Goal: Task Accomplishment & Management: Manage account settings

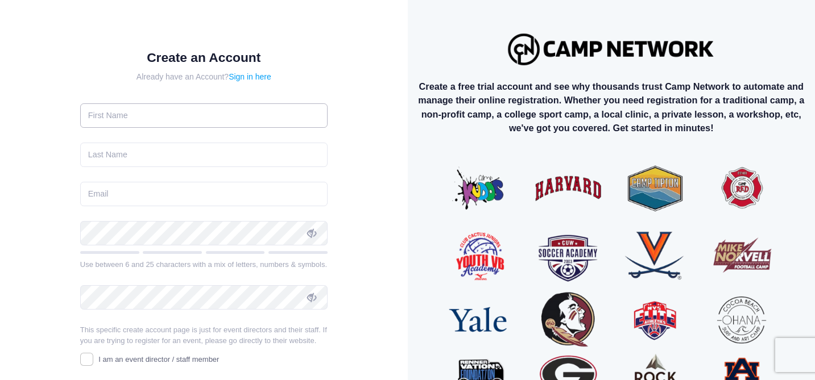
click at [202, 109] on input "text" at bounding box center [203, 115] width 247 height 24
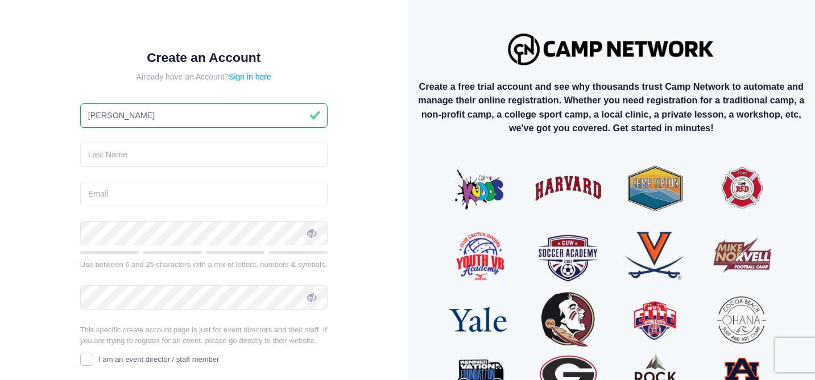
type input "[PERSON_NAME]"
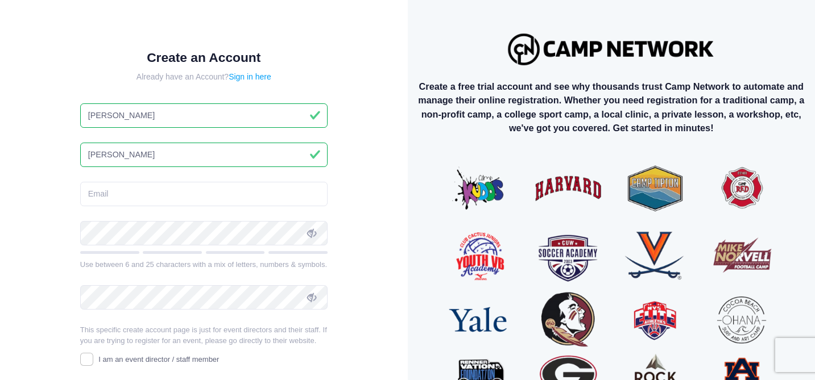
type input "[PERSON_NAME]"
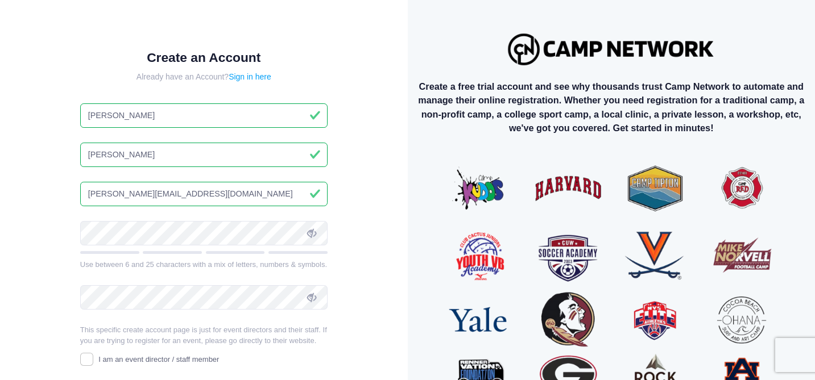
type input "[PERSON_NAME][EMAIL_ADDRESS][DOMAIN_NAME]"
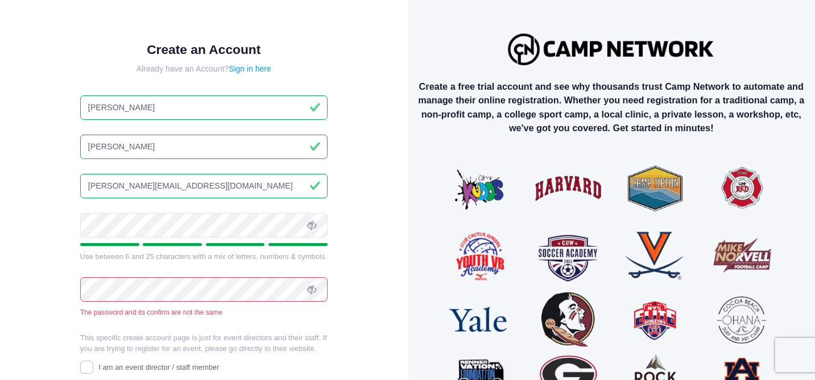
click at [355, 279] on div "Create an Account Already have an Account? Sign in here [PERSON_NAME] [PERSON_N…" at bounding box center [204, 252] width 371 height 466
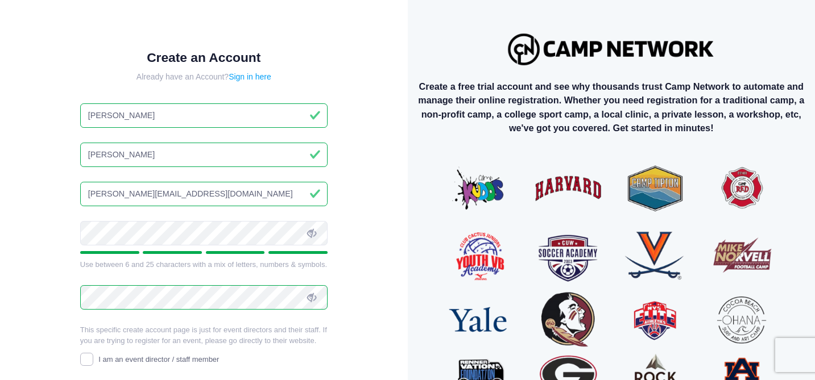
click at [86, 363] on input "I am an event director / staff member" at bounding box center [86, 359] width 13 height 13
checkbox input "true"
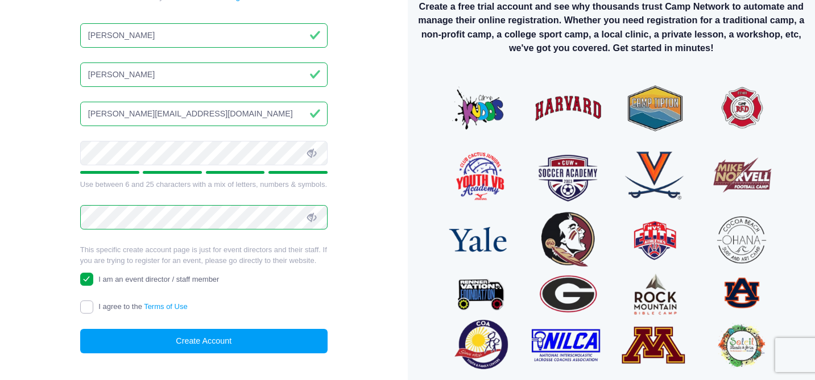
click at [87, 307] on input "I agree to the Terms of Use" at bounding box center [86, 307] width 13 height 13
checkbox input "true"
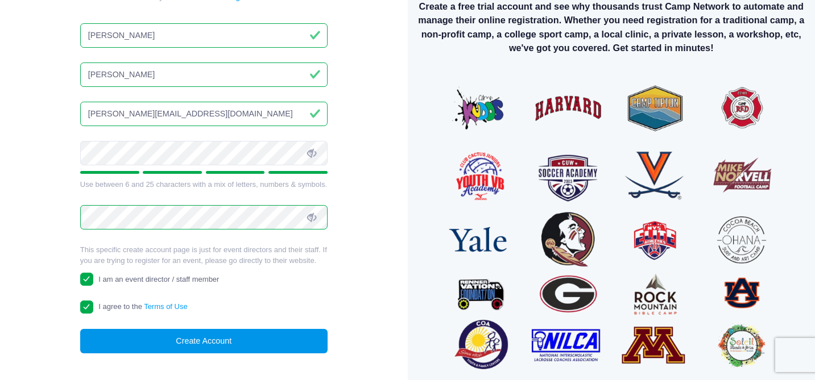
click at [152, 337] on button "Create Account" at bounding box center [203, 341] width 247 height 24
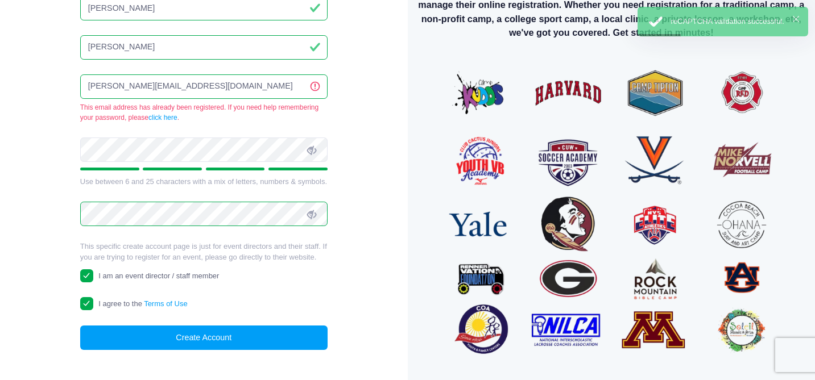
scroll to position [0, 0]
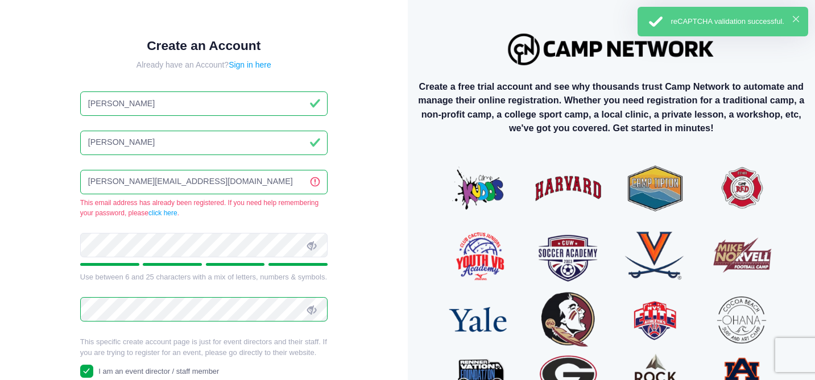
click at [800, 13] on div "× reCAPTCHA validation successful." at bounding box center [722, 22] width 171 height 30
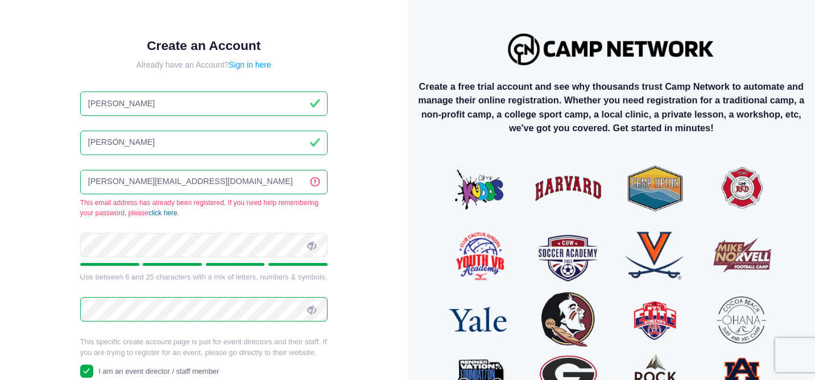
click at [169, 213] on link "click here" at bounding box center [162, 213] width 29 height 8
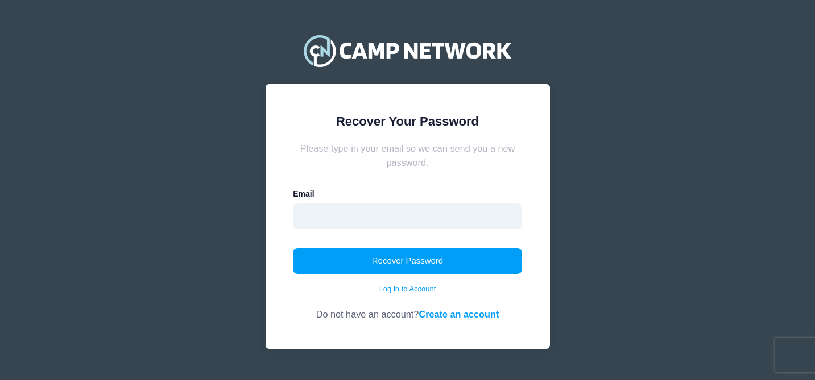
click at [397, 219] on input "email" at bounding box center [407, 217] width 229 height 26
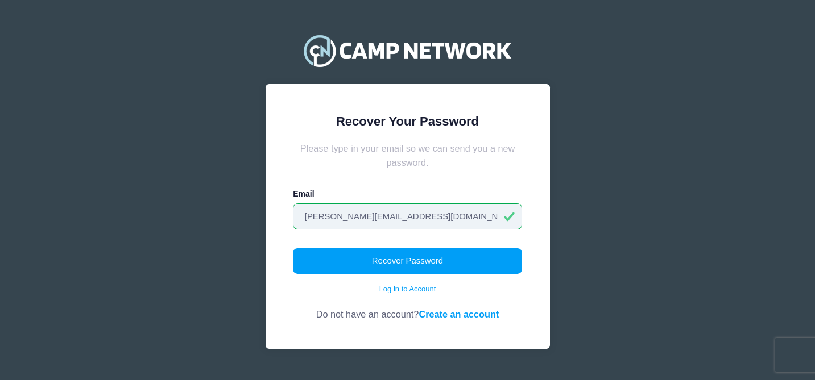
type input "[PERSON_NAME][EMAIL_ADDRESS][DOMAIN_NAME]"
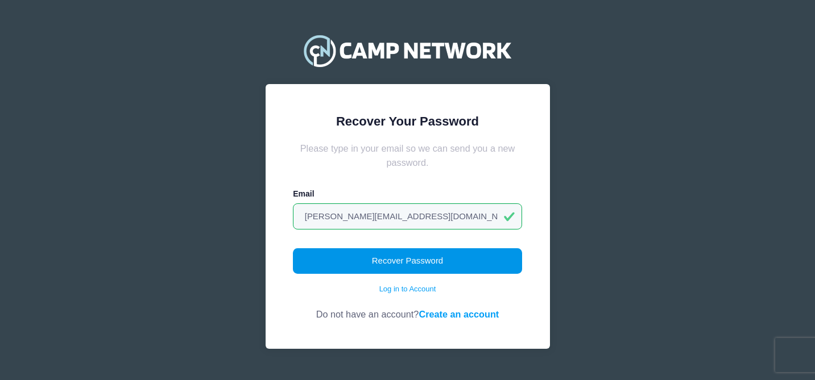
click at [434, 271] on button "Recover Password" at bounding box center [407, 261] width 229 height 26
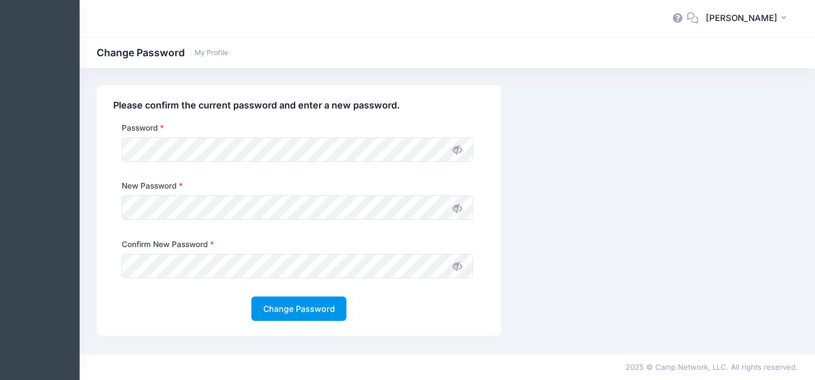
click at [291, 309] on button "Change Password" at bounding box center [298, 309] width 95 height 24
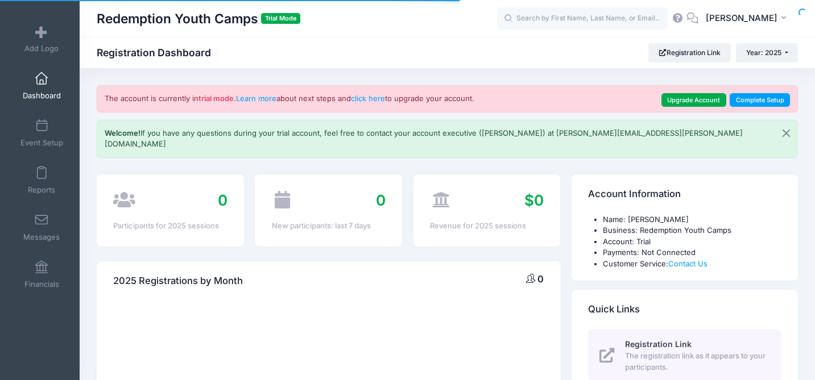
select select
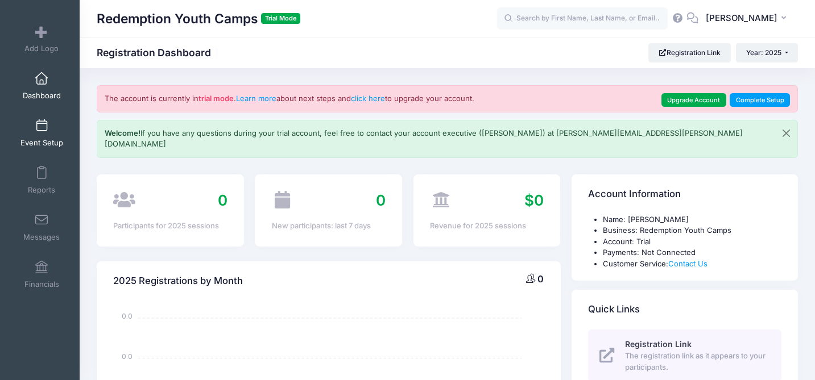
click at [43, 136] on link "Event Setup" at bounding box center [42, 133] width 54 height 40
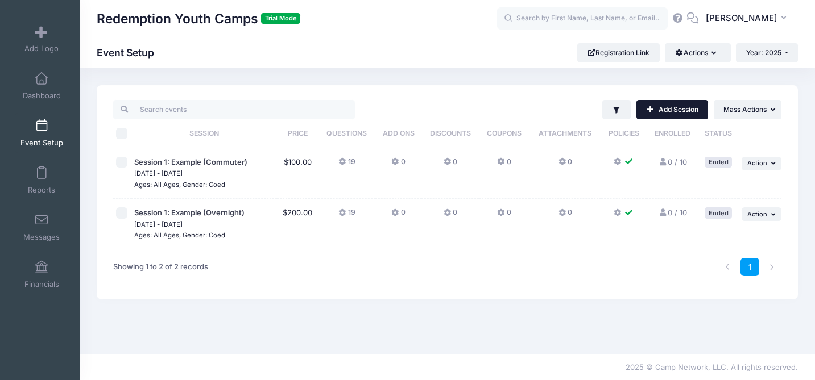
click at [669, 118] on link "Add Session" at bounding box center [672, 109] width 72 height 19
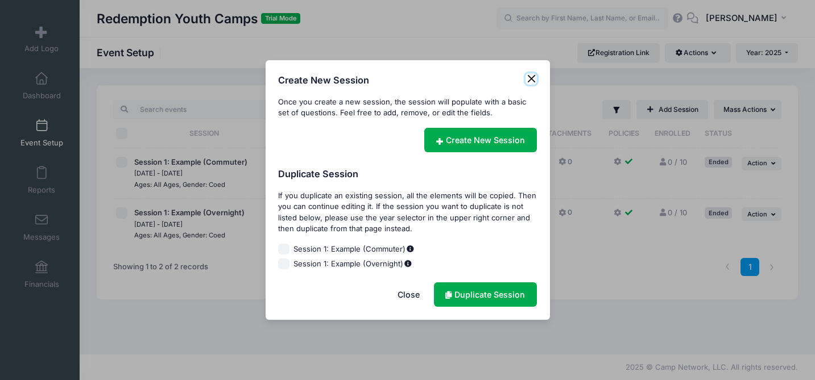
click at [533, 77] on button "Close" at bounding box center [530, 78] width 11 height 11
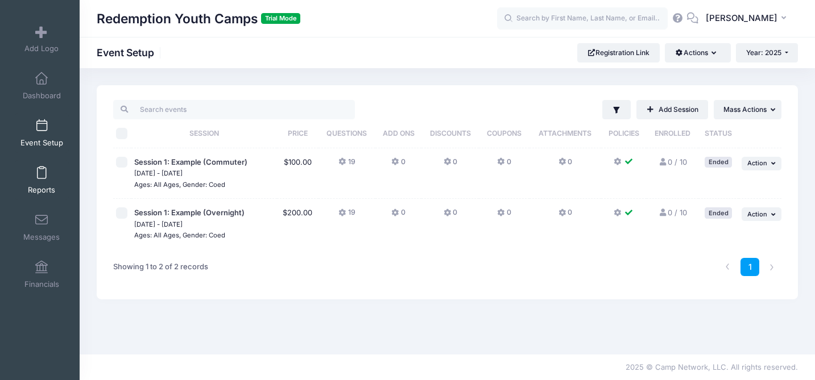
click at [38, 181] on link "Reports" at bounding box center [42, 180] width 54 height 40
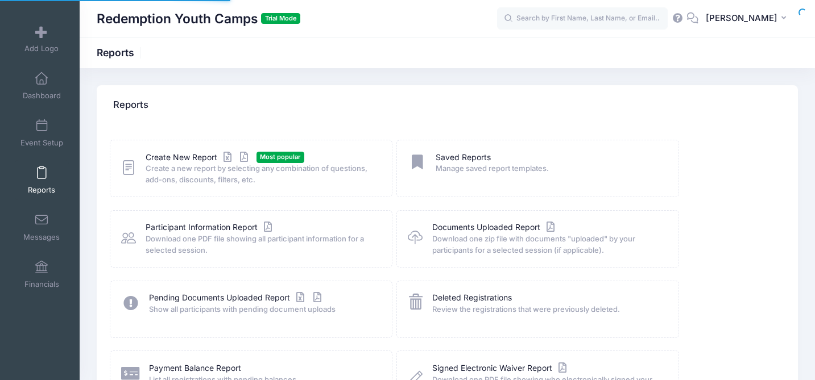
click at [41, 73] on span at bounding box center [41, 79] width 0 height 13
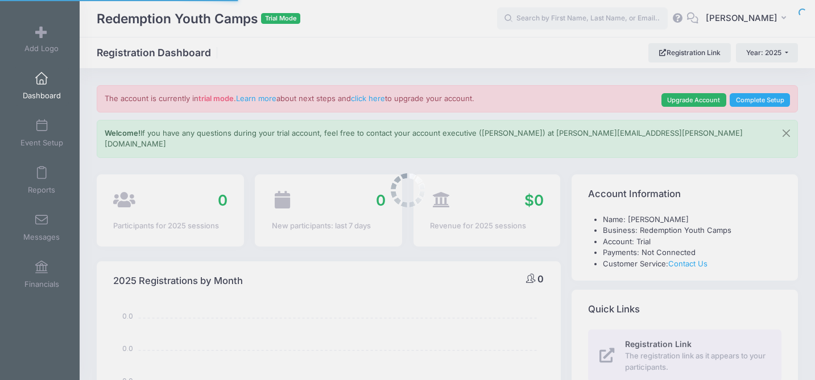
select select
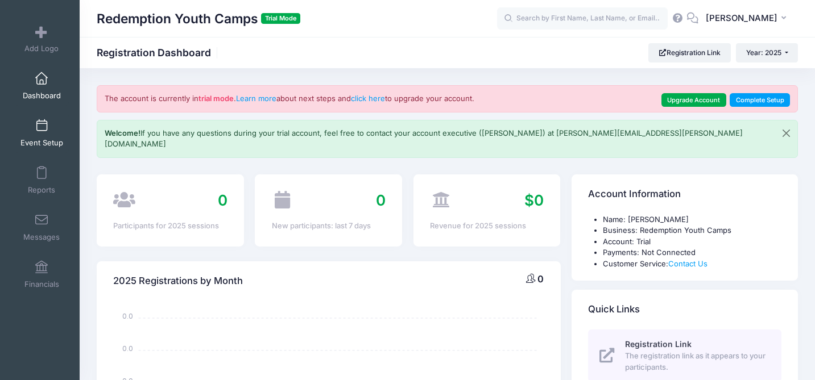
click at [48, 135] on link "Event Setup" at bounding box center [42, 133] width 54 height 40
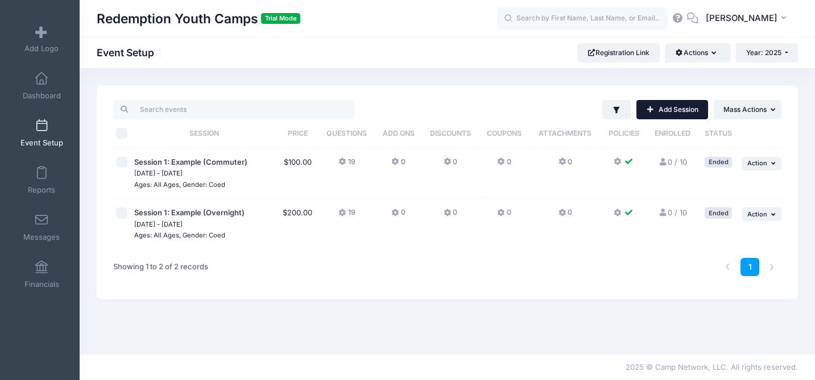
click at [679, 113] on link "Add Session" at bounding box center [672, 109] width 72 height 19
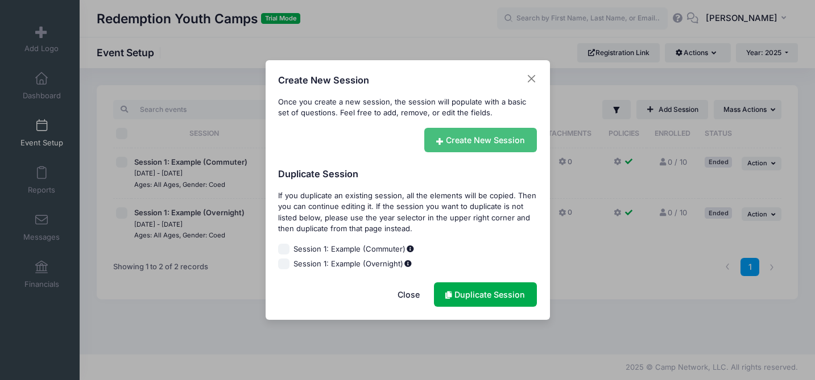
click at [469, 141] on link "Create New Session" at bounding box center [480, 140] width 113 height 24
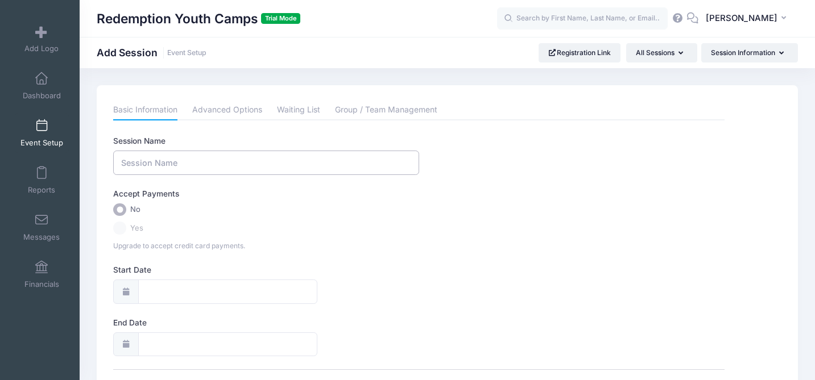
click at [271, 158] on input "Session Name" at bounding box center [266, 163] width 306 height 24
type input "SC26"
click at [118, 231] on label "Yes" at bounding box center [418, 228] width 611 height 13
click at [121, 229] on label "Yes" at bounding box center [418, 228] width 611 height 13
click at [233, 194] on div "Accept Payments" at bounding box center [419, 195] width 622 height 15
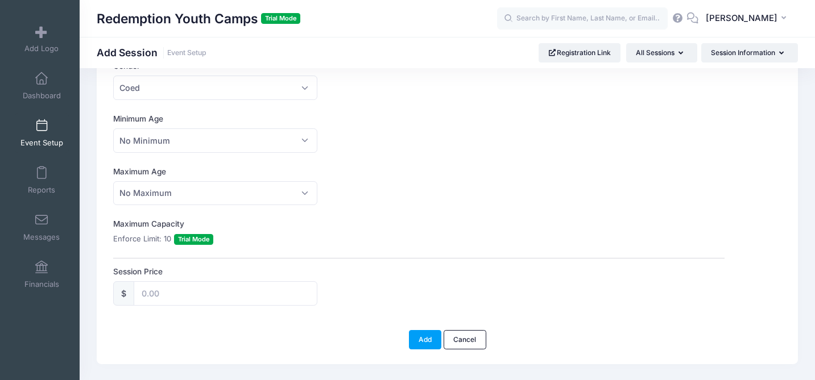
scroll to position [344, 0]
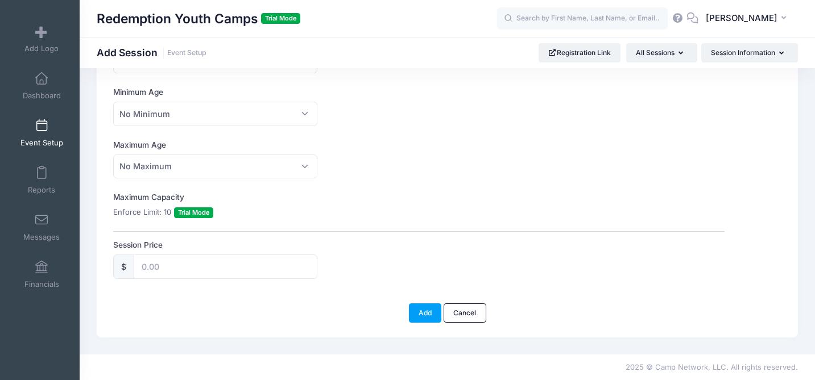
click at [182, 213] on span "Trial Mode" at bounding box center [193, 212] width 39 height 11
click at [256, 198] on label "Maximum Capacity" at bounding box center [266, 197] width 306 height 11
click at [226, 276] on input "Session Price" at bounding box center [225, 267] width 183 height 24
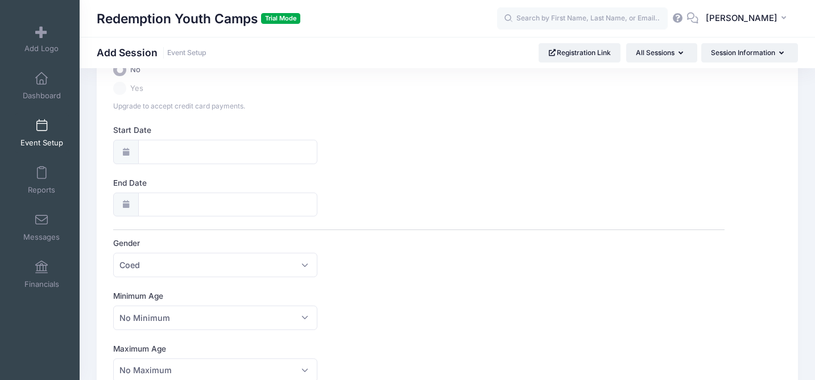
scroll to position [0, 0]
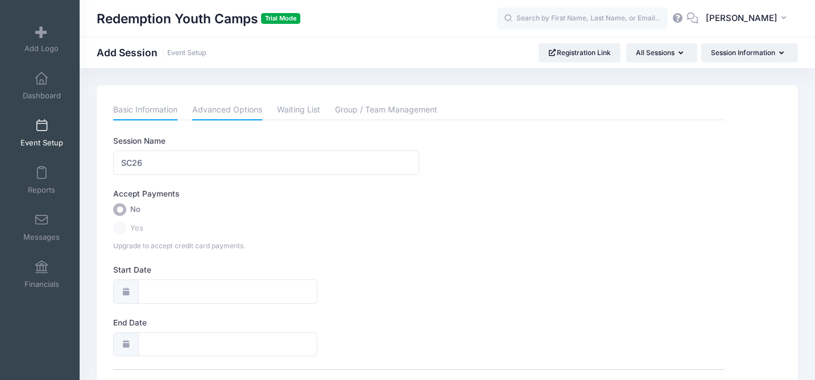
click at [236, 117] on link "Advanced Options" at bounding box center [227, 110] width 70 height 20
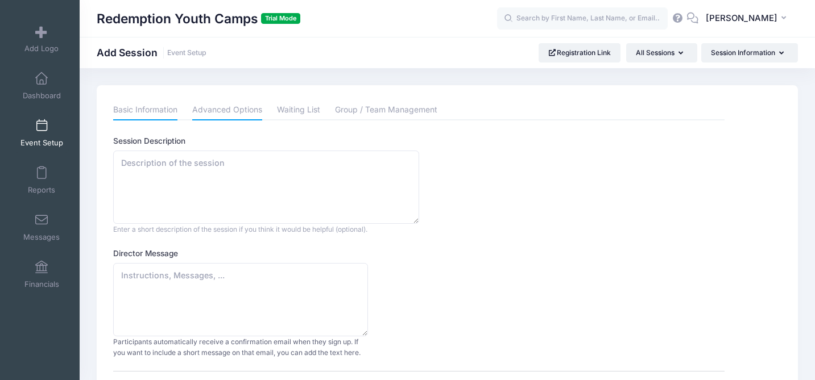
click at [148, 104] on link "Basic Information" at bounding box center [145, 110] width 64 height 20
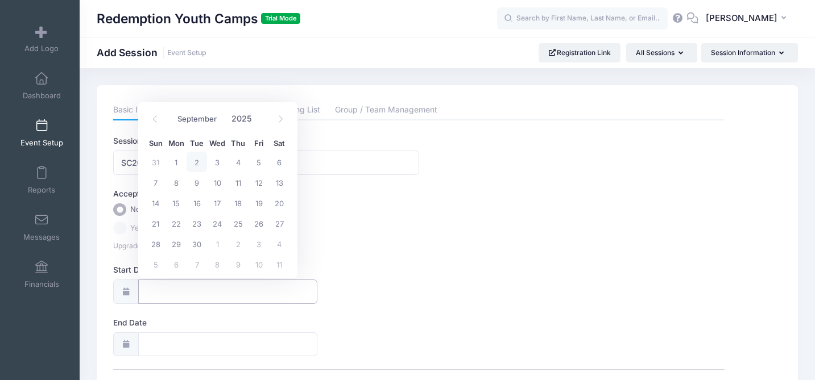
click at [155, 294] on input "Start Date" at bounding box center [227, 292] width 179 height 24
click at [277, 112] on span at bounding box center [280, 119] width 19 height 19
select select "11"
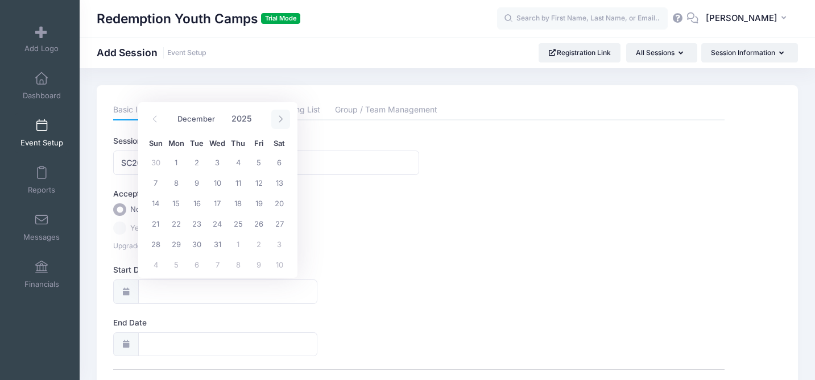
click at [277, 112] on span at bounding box center [280, 119] width 19 height 19
type input "2026"
click at [277, 112] on span at bounding box center [280, 119] width 19 height 19
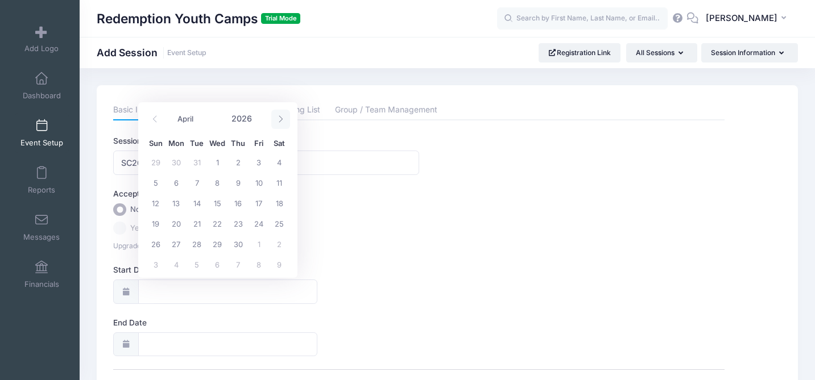
click at [277, 112] on span at bounding box center [280, 119] width 19 height 19
click at [156, 122] on icon at bounding box center [154, 118] width 7 height 7
select select "5"
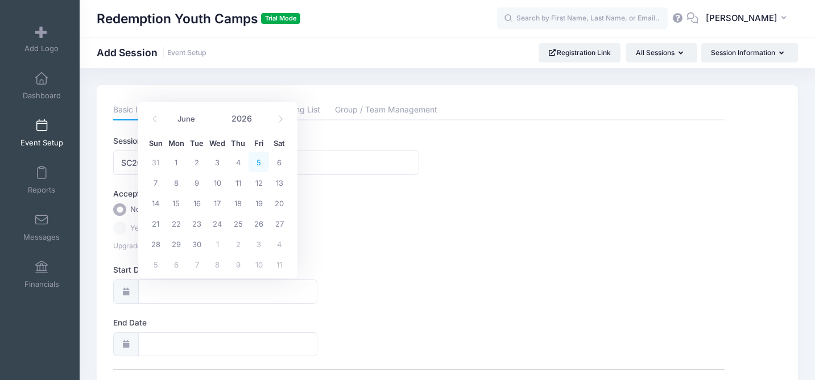
click at [262, 165] on span "5" at bounding box center [258, 162] width 20 height 20
type input "[DATE]"
type input "06/06/2026"
type input "2026"
select select "5"
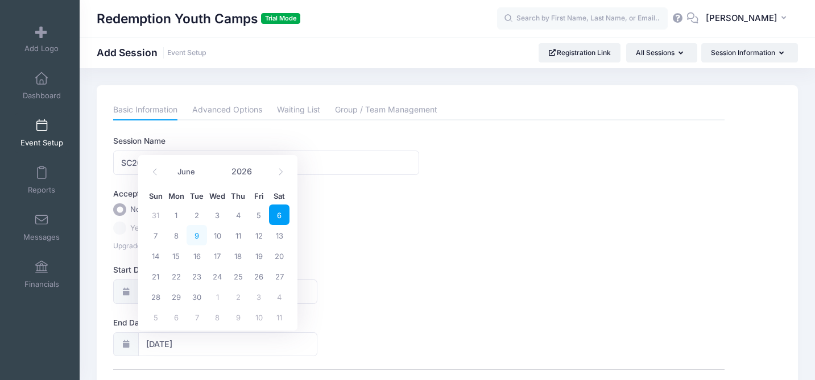
click at [198, 233] on span "9" at bounding box center [196, 235] width 20 height 20
type input "[DATE]"
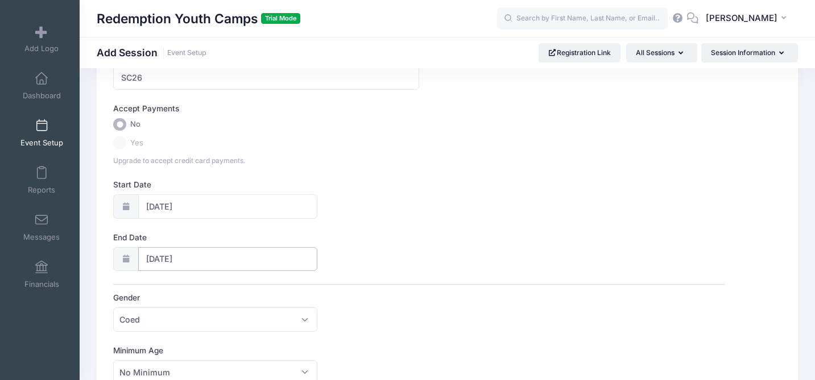
scroll to position [82, 0]
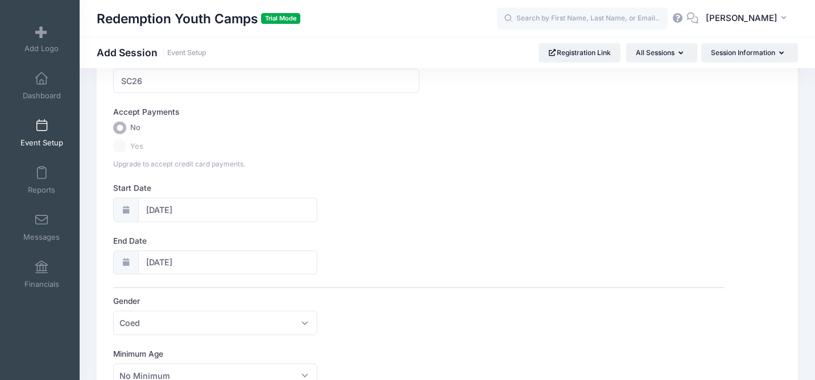
click at [120, 146] on label "Yes" at bounding box center [418, 146] width 611 height 13
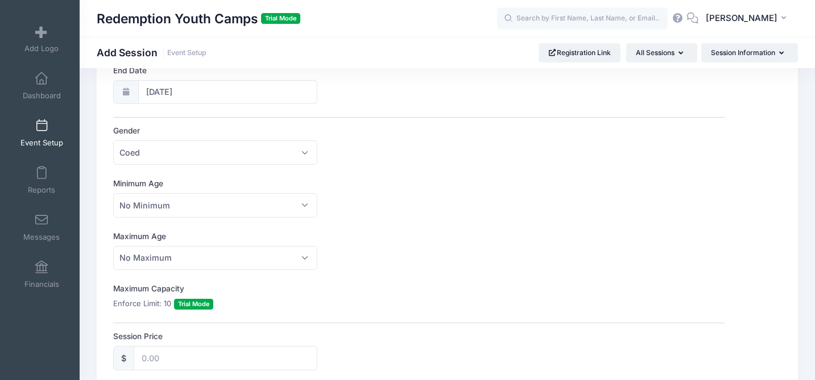
scroll to position [285, 0]
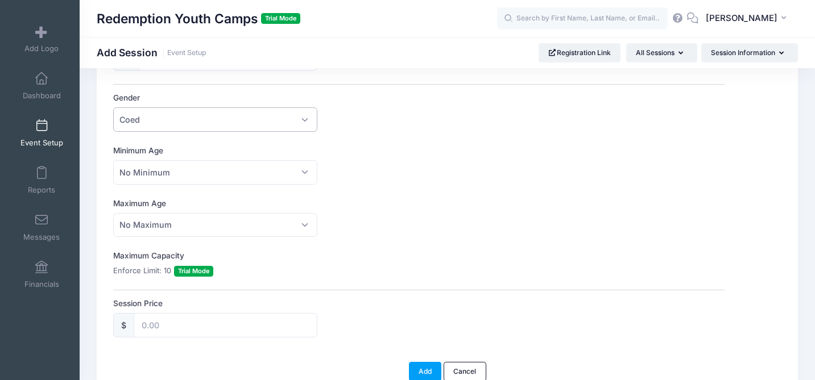
click at [210, 130] on span "Coed" at bounding box center [215, 119] width 204 height 24
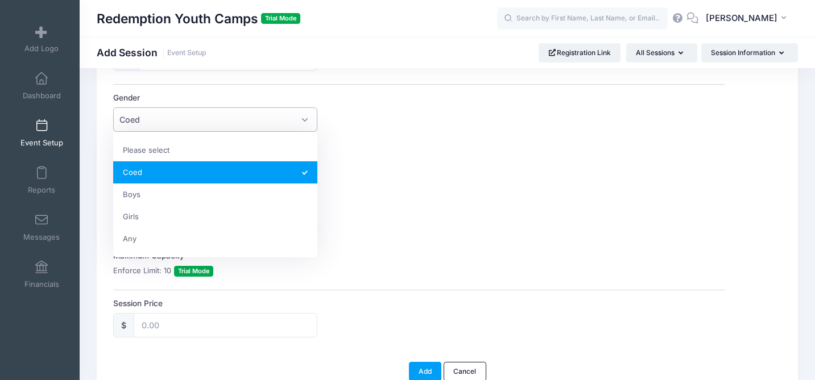
click at [421, 187] on div "Session Name SC26 Accept Payments No Yes Upgrade to accept credit card payments…" at bounding box center [418, 94] width 611 height 488
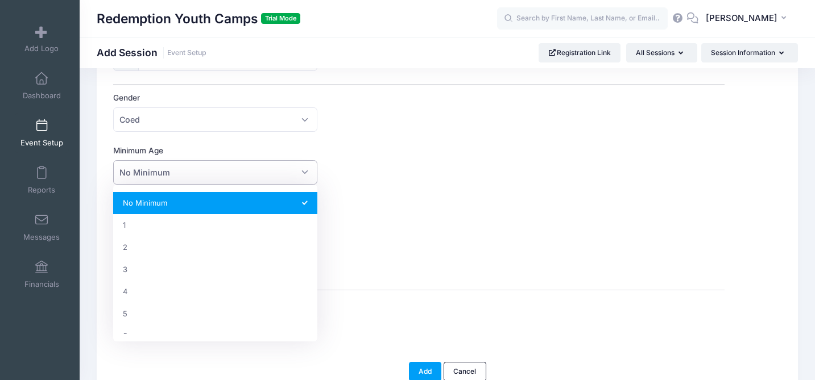
click at [292, 173] on span "No Minimum" at bounding box center [215, 172] width 204 height 24
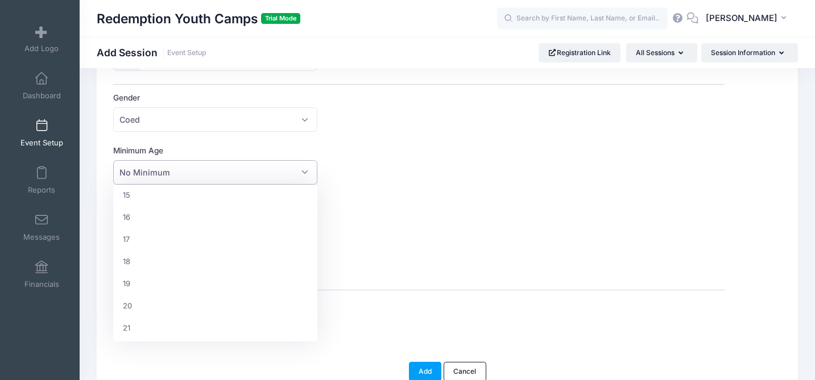
scroll to position [341, 0]
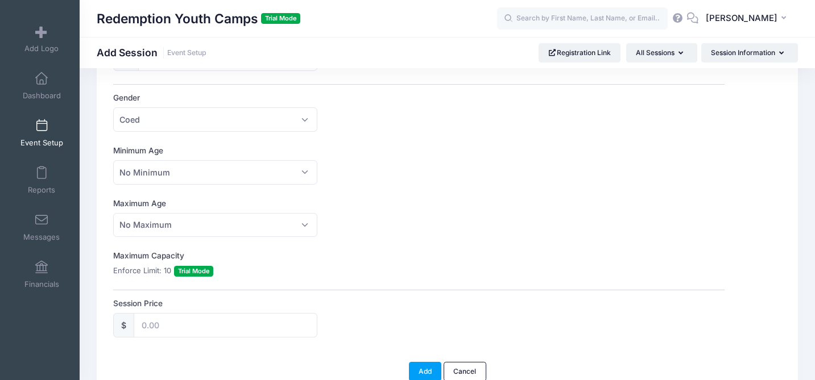
click at [385, 196] on div "Session Name SC26 Accept Payments No Yes Upgrade to accept credit card payments…" at bounding box center [418, 94] width 611 height 488
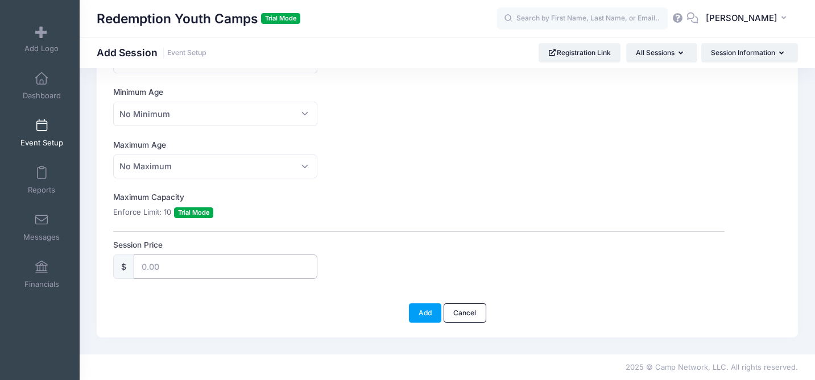
click at [221, 261] on input "Session Price" at bounding box center [225, 267] width 183 height 24
type input "5"
type input "540"
click at [427, 313] on button "Add" at bounding box center [425, 313] width 33 height 19
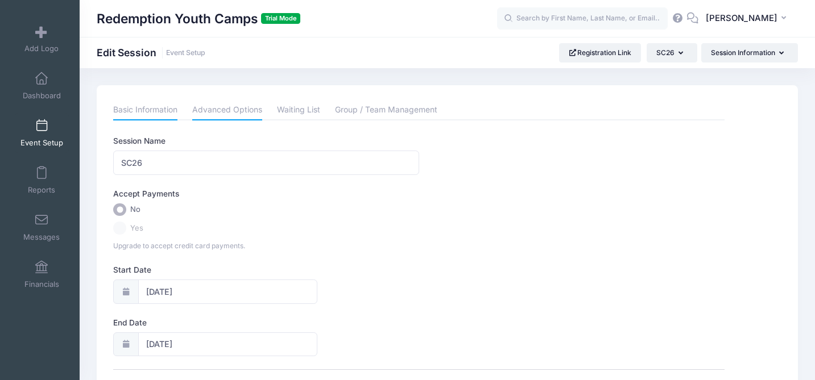
click at [227, 114] on link "Advanced Options" at bounding box center [227, 110] width 70 height 20
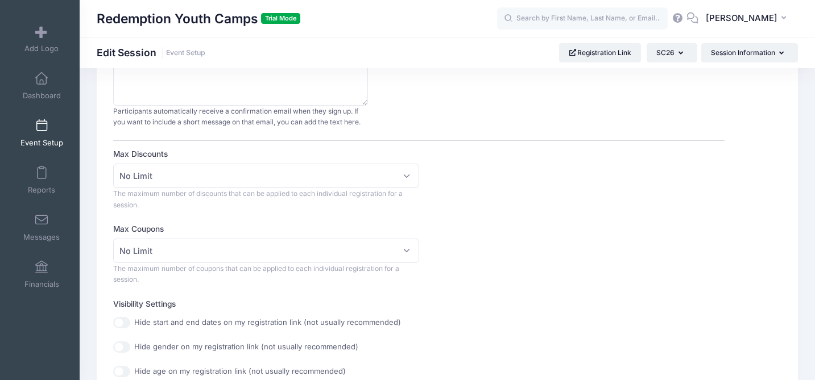
scroll to position [232, 0]
click at [176, 172] on span "No Limit" at bounding box center [266, 175] width 306 height 24
click at [528, 177] on div "Max Discounts No Limit 1 2 3 4 5 No Limit The maximum number of discounts that …" at bounding box center [418, 178] width 611 height 62
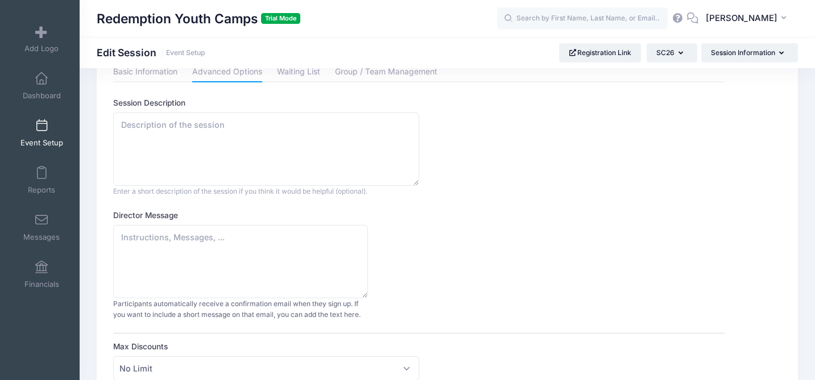
scroll to position [0, 0]
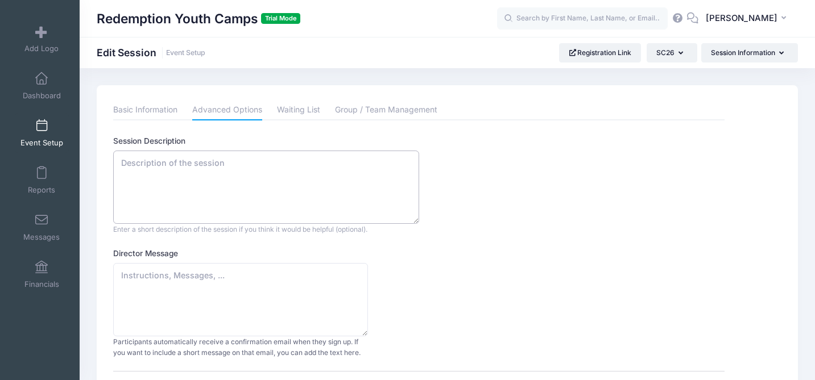
click at [180, 162] on textarea "Session Description" at bounding box center [266, 187] width 306 height 73
click at [429, 106] on link "Group / Team Management" at bounding box center [386, 110] width 102 height 20
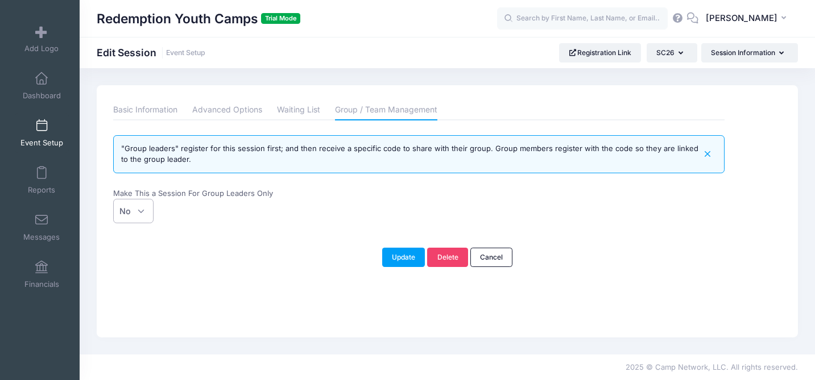
click at [130, 216] on span "No" at bounding box center [124, 211] width 11 height 12
click at [114, 200] on select "No Yes" at bounding box center [113, 199] width 1 height 1
click at [274, 287] on div "Please update the information for this particular session. Basic Information Ad…" at bounding box center [447, 211] width 701 height 252
click at [135, 210] on span "No" at bounding box center [133, 211] width 40 height 24
click at [114, 200] on select "No Yes" at bounding box center [113, 199] width 1 height 1
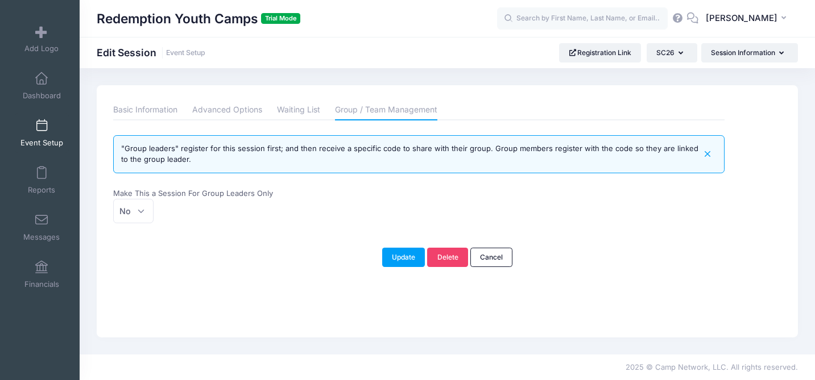
click at [214, 261] on div "Update [GEOGRAPHIC_DATA] Cancel" at bounding box center [447, 257] width 656 height 19
click at [404, 267] on button "Update" at bounding box center [403, 257] width 43 height 19
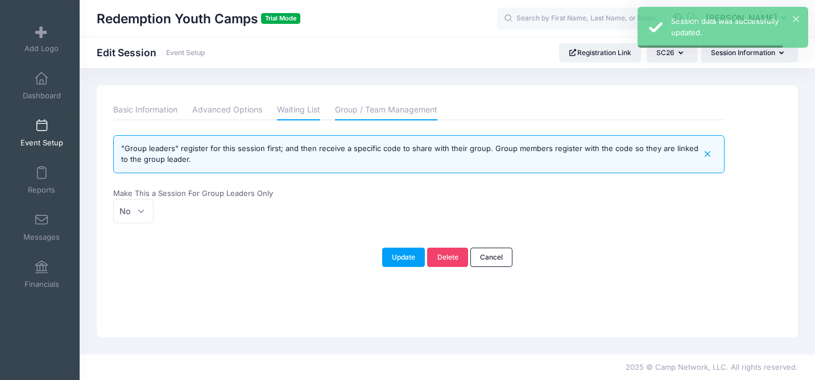
click at [292, 118] on link "Waiting List" at bounding box center [298, 110] width 43 height 20
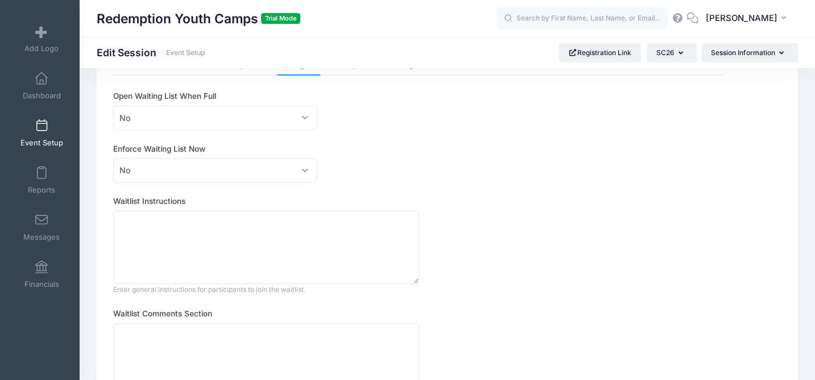
scroll to position [185, 0]
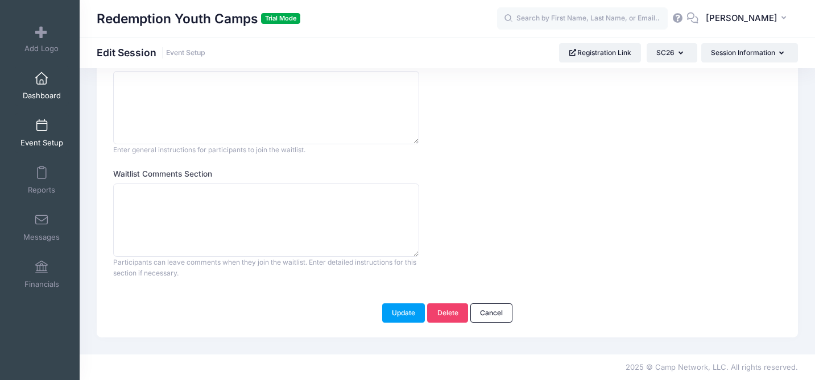
click at [41, 75] on span at bounding box center [41, 79] width 0 height 13
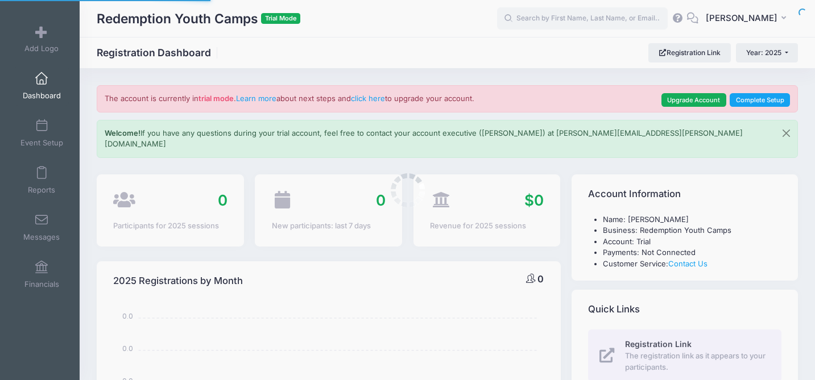
select select
